Goal: Task Accomplishment & Management: Use online tool/utility

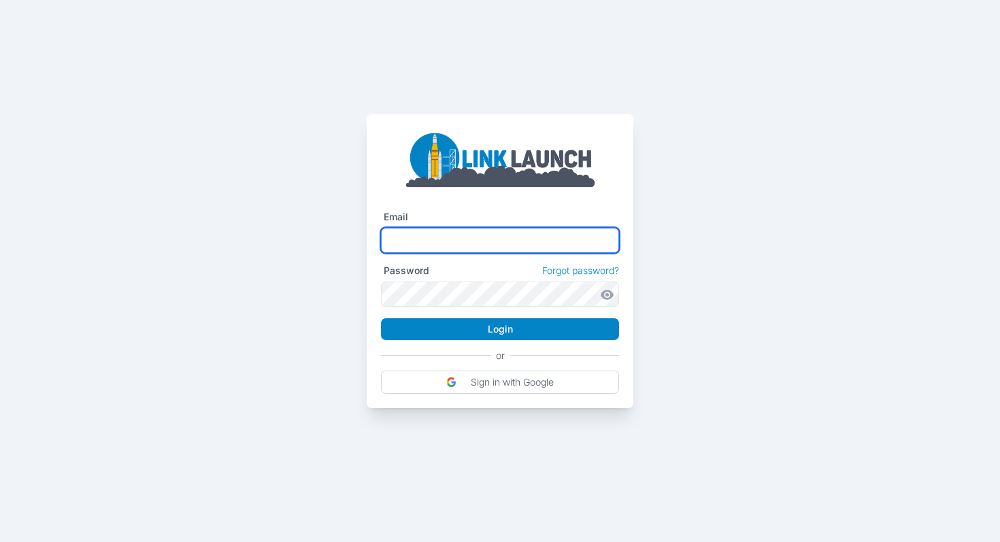
click at [425, 248] on input "text" at bounding box center [500, 240] width 238 height 25
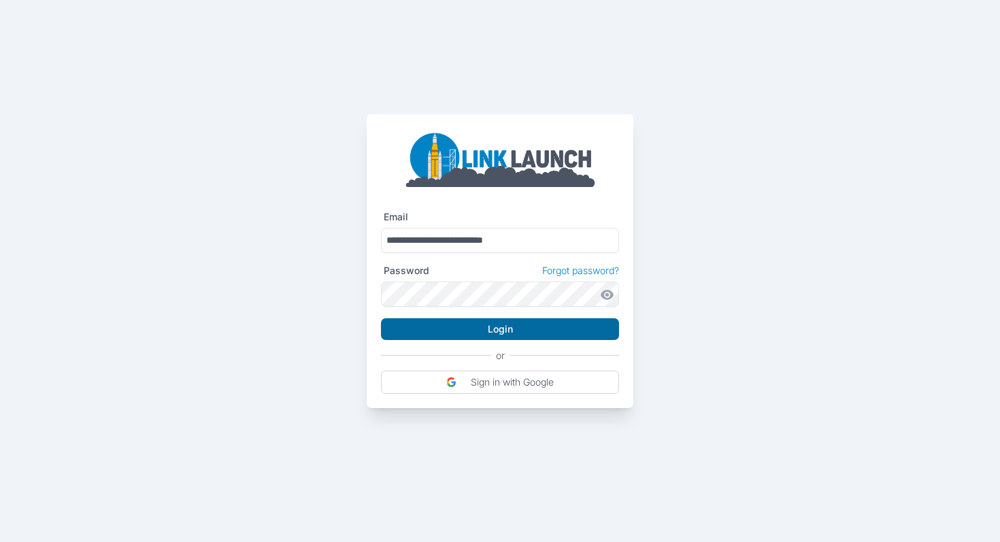
click at [481, 332] on button "Login" at bounding box center [500, 329] width 238 height 22
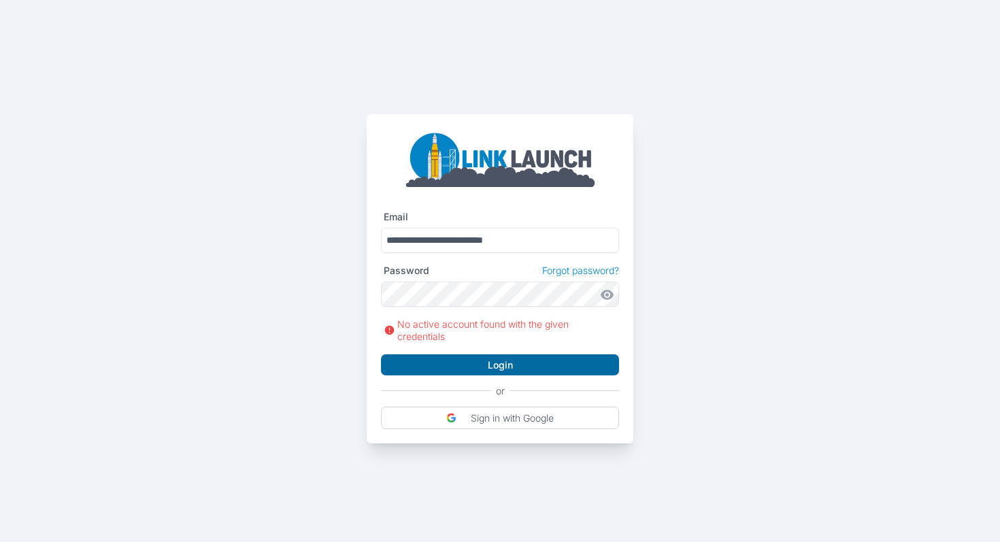
click at [462, 361] on button "Login" at bounding box center [500, 365] width 238 height 22
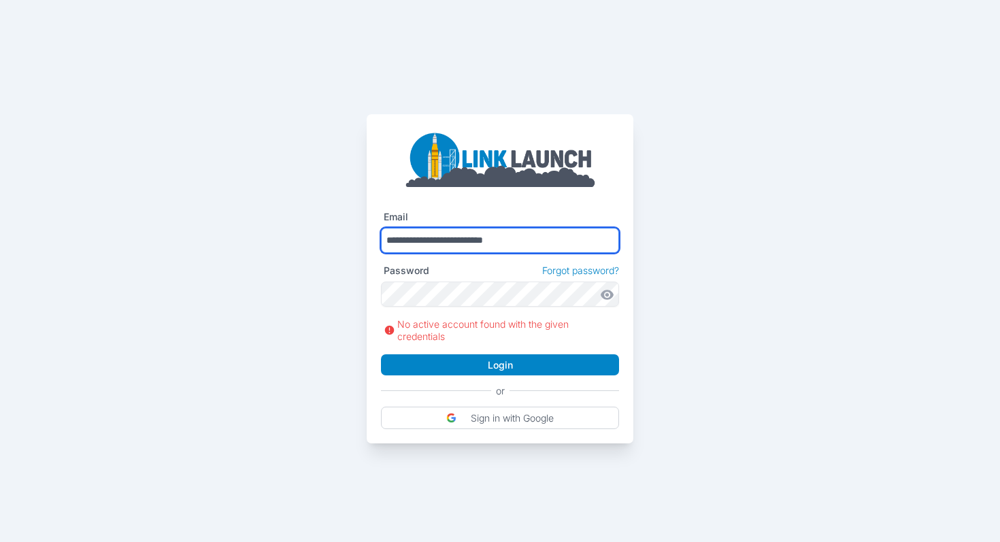
click at [515, 248] on input "**********" at bounding box center [500, 240] width 238 height 25
type input "**********"
click at [381, 354] on button "Login" at bounding box center [500, 365] width 238 height 22
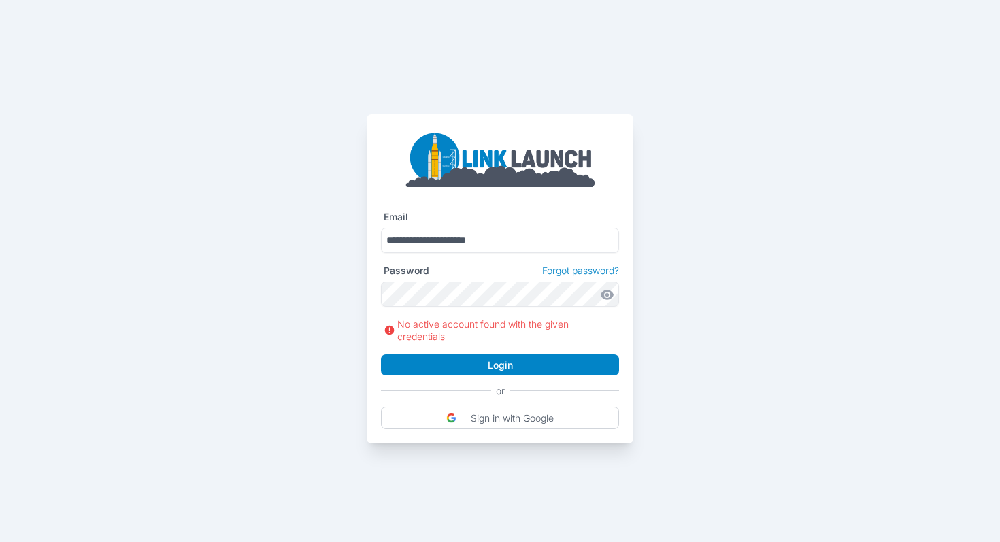
click at [610, 298] on icon at bounding box center [607, 295] width 14 height 14
click at [607, 299] on icon at bounding box center [604, 295] width 9 height 7
click at [520, 424] on button "Sign in with Google" at bounding box center [500, 418] width 238 height 23
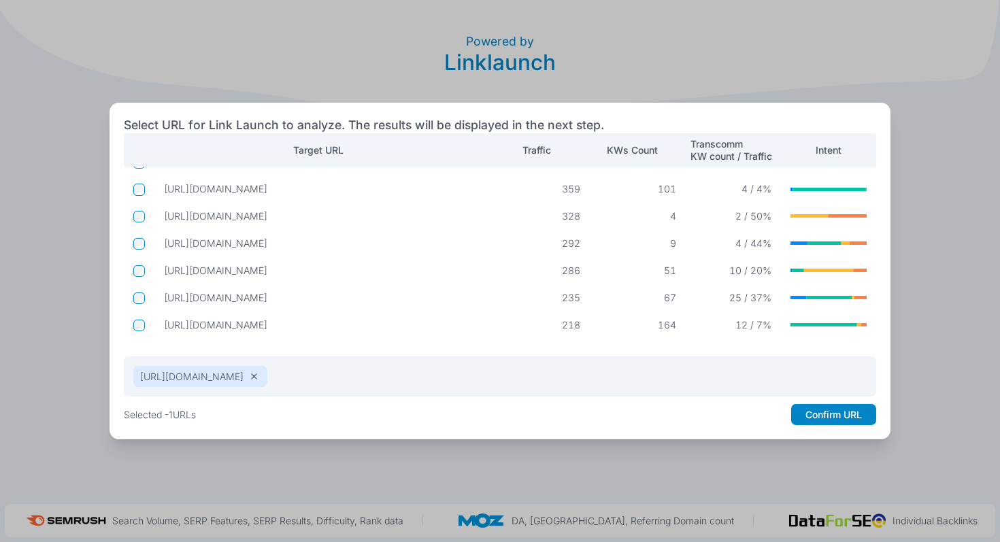
scroll to position [63, 0]
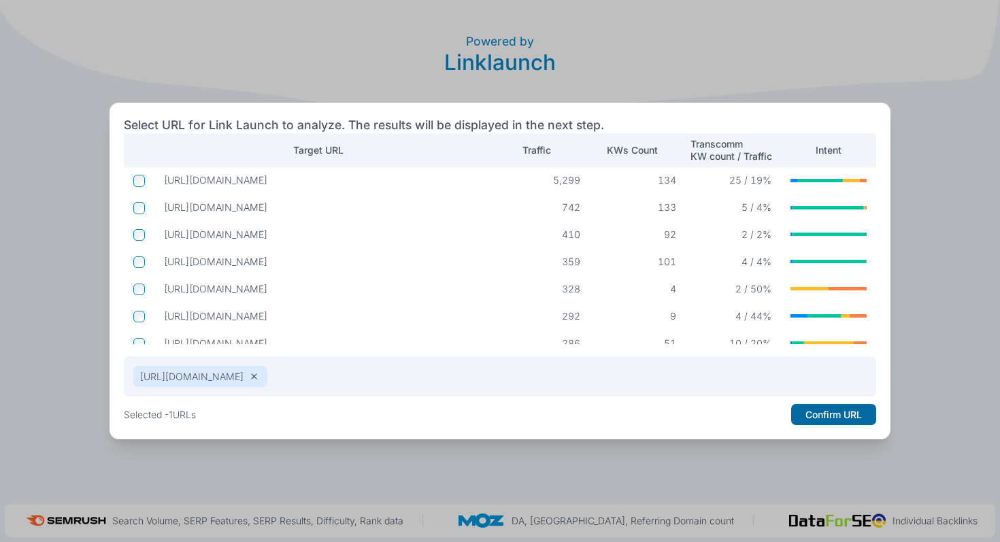
click at [830, 415] on button "Confirm URL" at bounding box center [833, 415] width 85 height 22
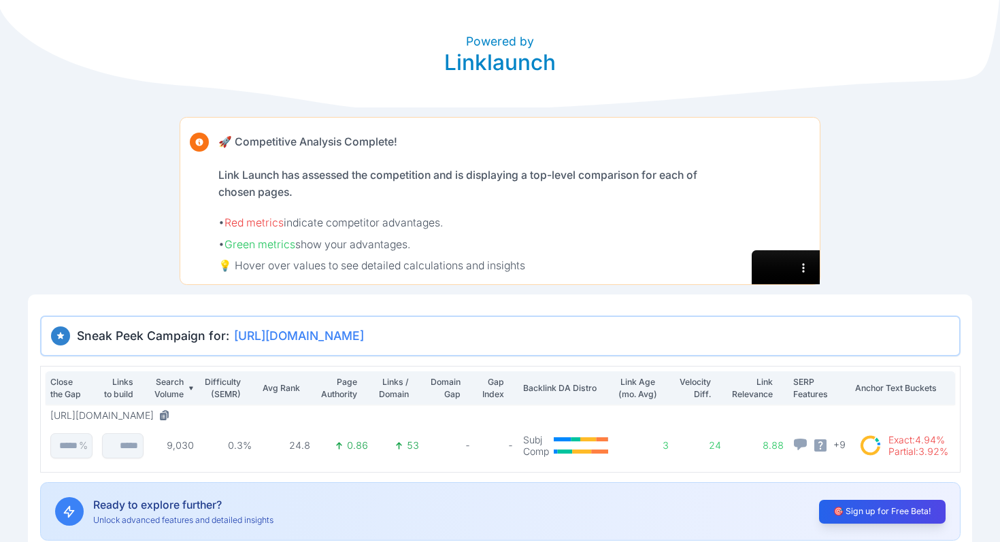
scroll to position [67, 0]
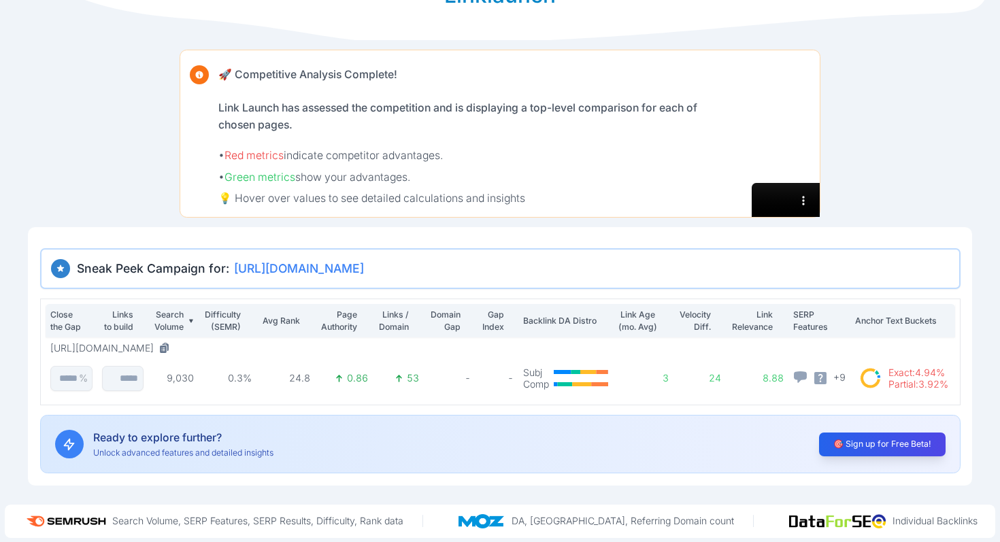
drag, startPoint x: 364, startPoint y: 322, endPoint x: 301, endPoint y: 322, distance: 62.6
click at [302, 322] on tr "Close the Gap Links to build Search Volume Difficulty (SEMR) Avg Rank Page Auth…" at bounding box center [500, 320] width 909 height 33
drag, startPoint x: 405, startPoint y: 336, endPoint x: 333, endPoint y: 279, distance: 92.0
click at [334, 279] on div "Sneak Peek Campaign for: https://www.kandji.io/ Close the Gap Links to build Se…" at bounding box center [500, 360] width 920 height 225
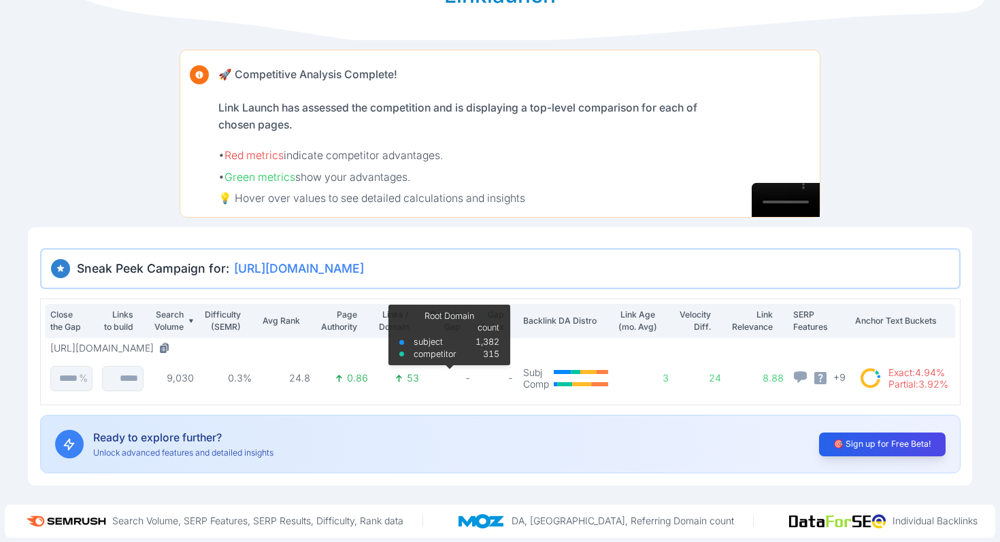
click at [439, 377] on p "-" at bounding box center [449, 378] width 42 height 12
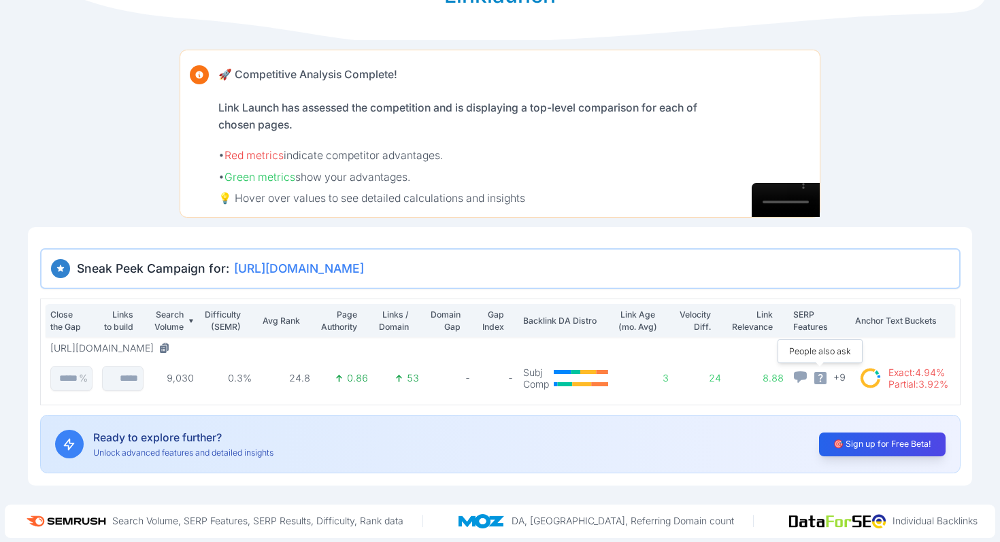
click at [824, 379] on icon at bounding box center [820, 378] width 12 height 12
